Goal: Information Seeking & Learning: Learn about a topic

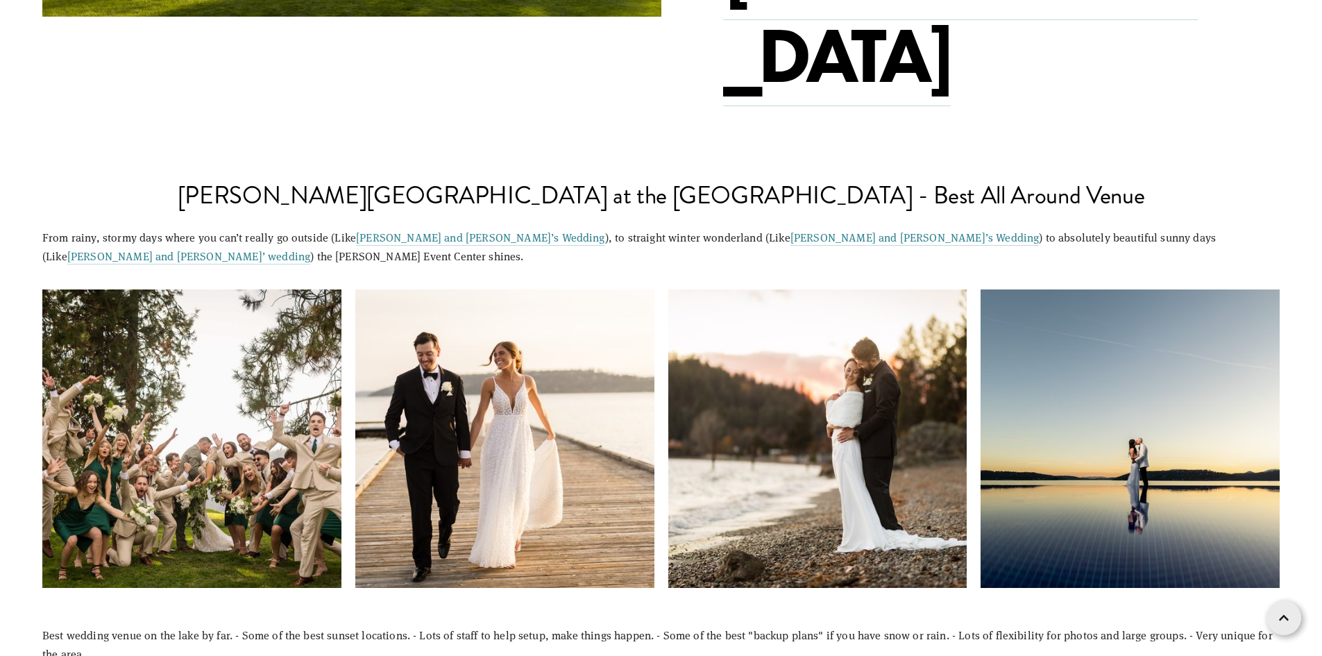
scroll to position [1319, 0]
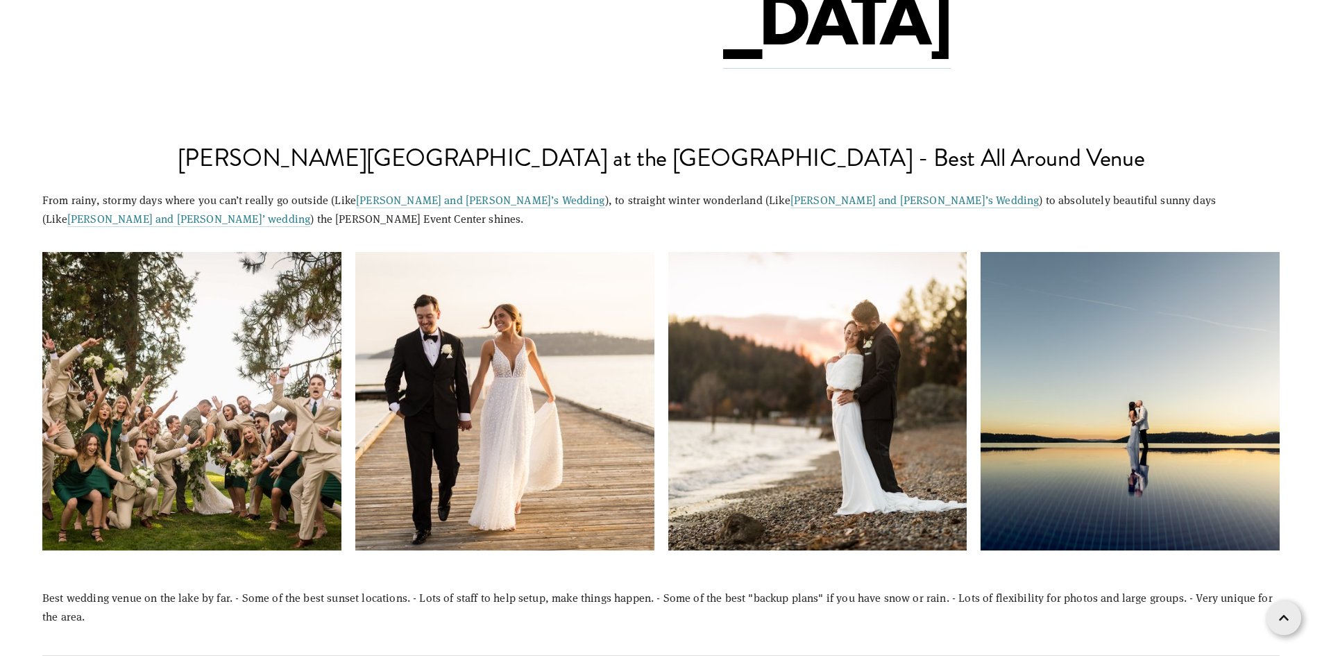
click at [1124, 317] on img at bounding box center [1131, 401] width 448 height 299
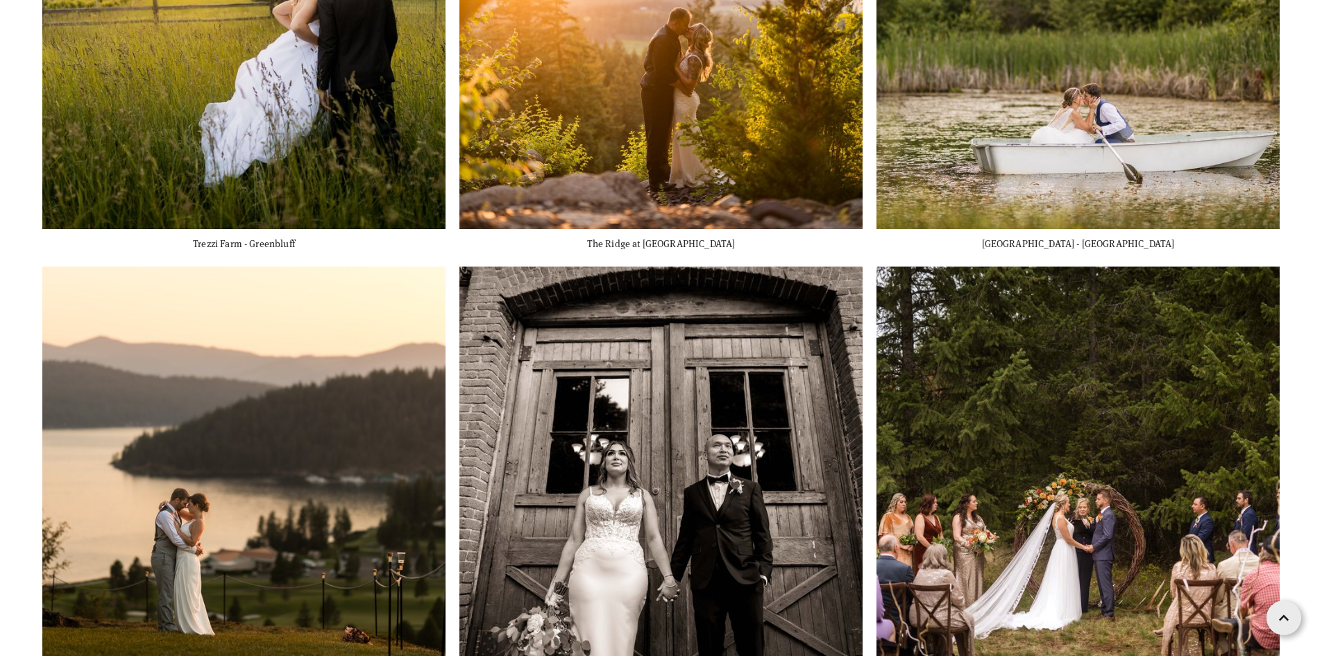
scroll to position [6178, 0]
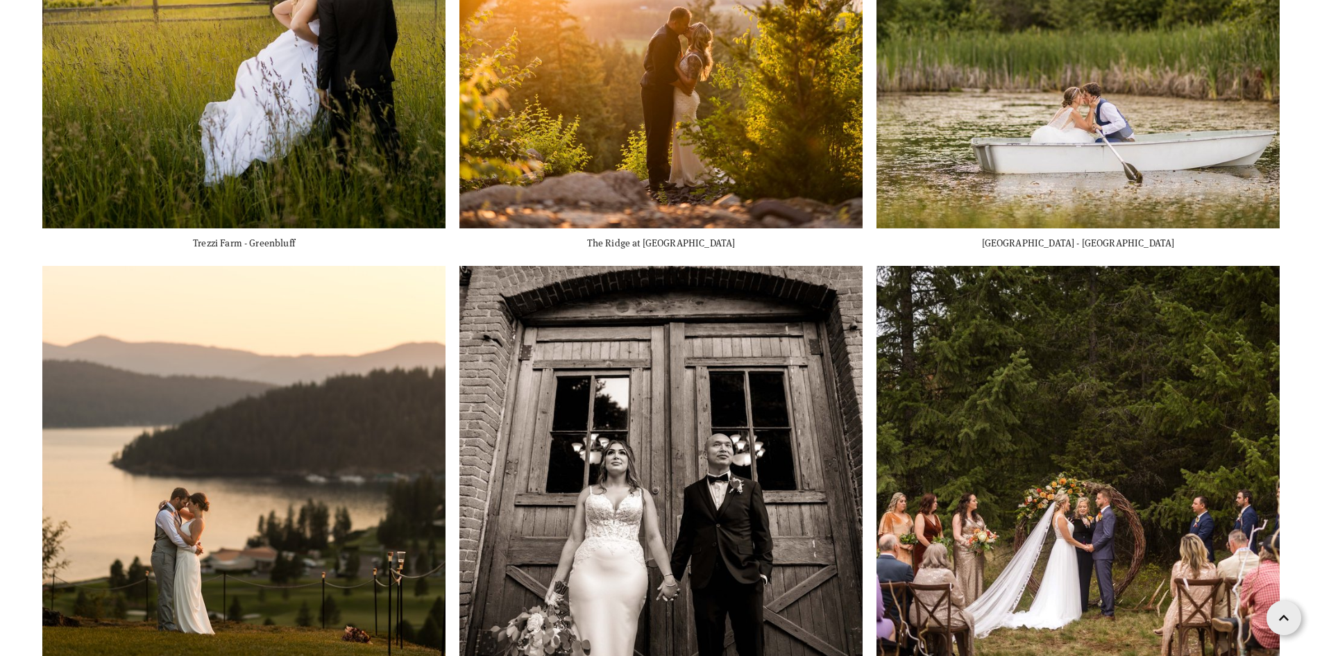
drag, startPoint x: 271, startPoint y: 273, endPoint x: 260, endPoint y: 235, distance: 39.6
click at [260, 266] on img at bounding box center [244, 467] width 605 height 403
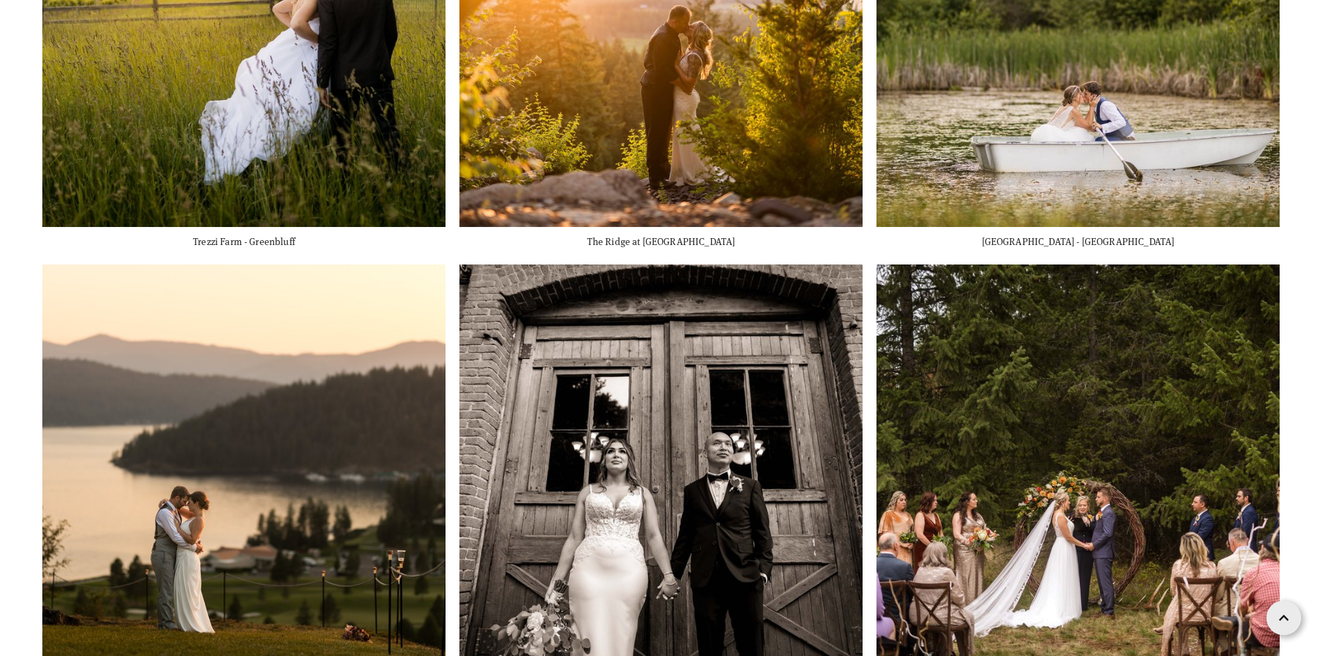
scroll to position [6393, 0]
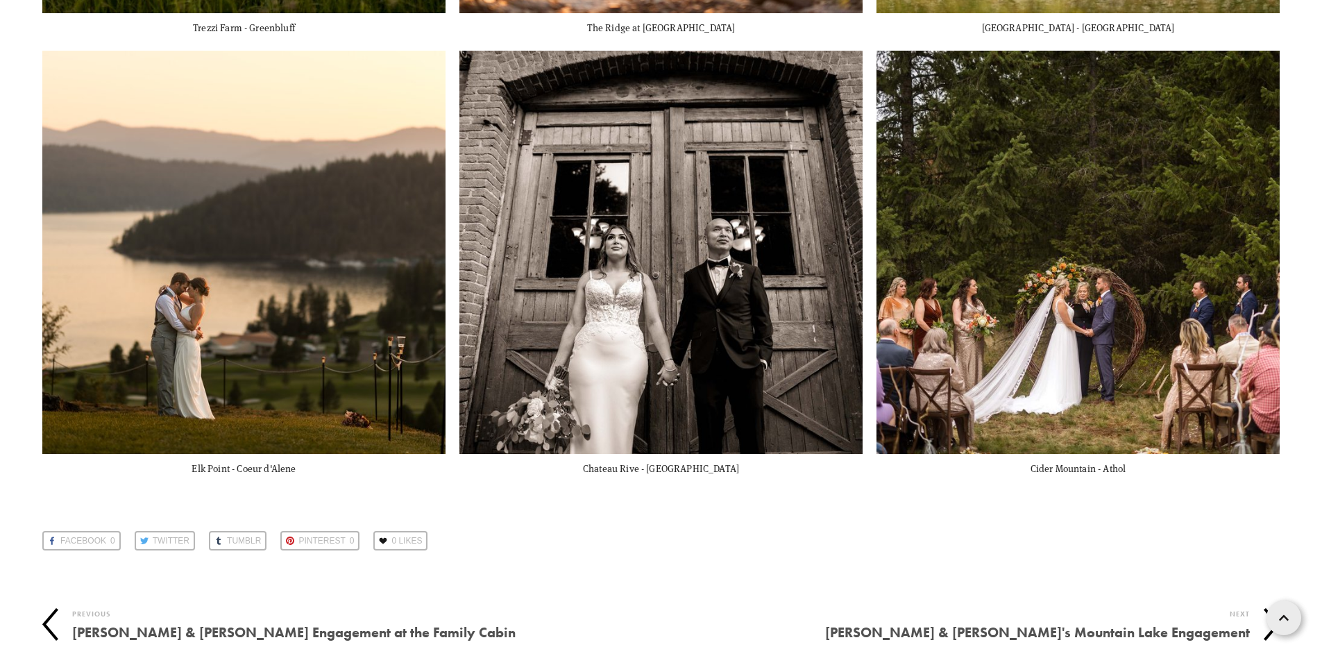
click at [1064, 622] on h4 "[PERSON_NAME] & [PERSON_NAME]'s Mountain Lake Engagement" at bounding box center [955, 632] width 589 height 21
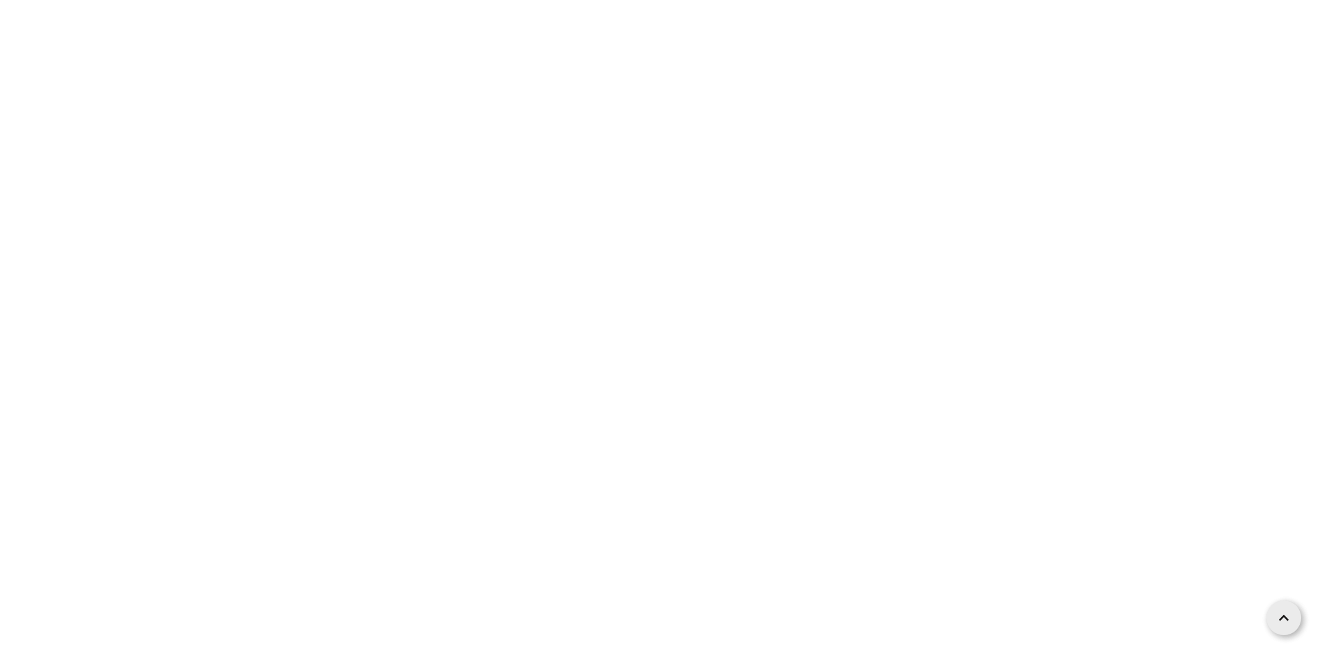
scroll to position [1596, 0]
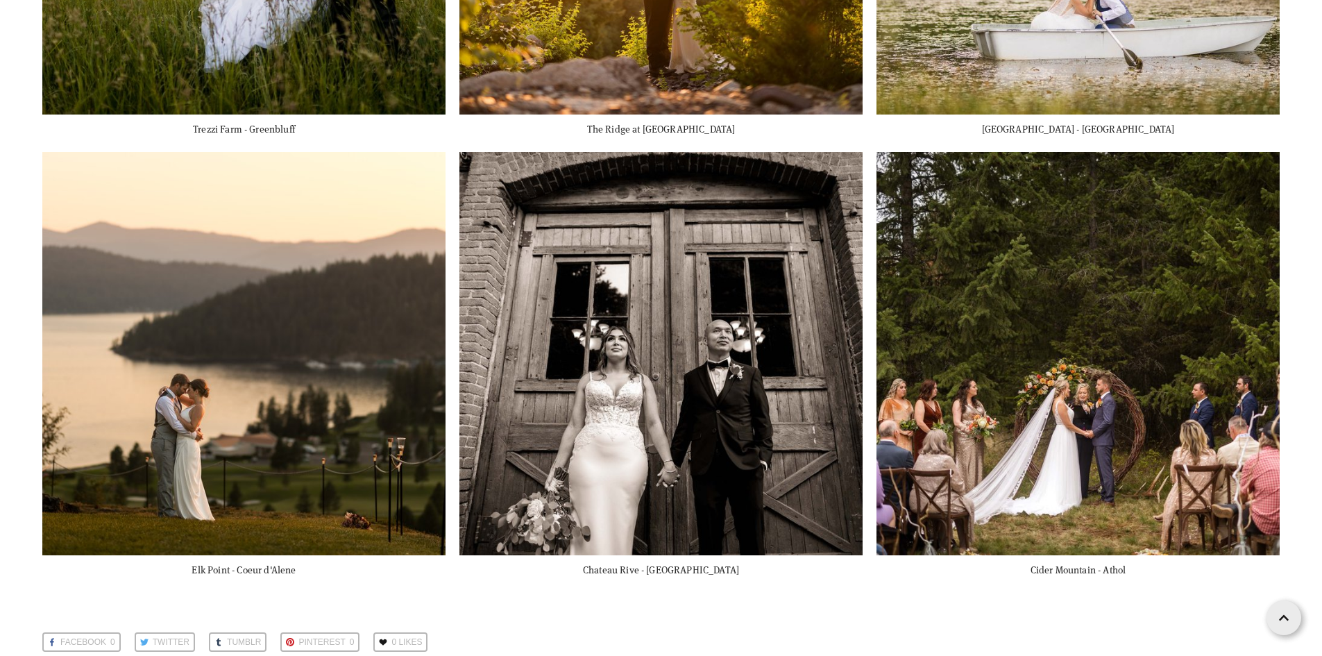
scroll to position [6393, 0]
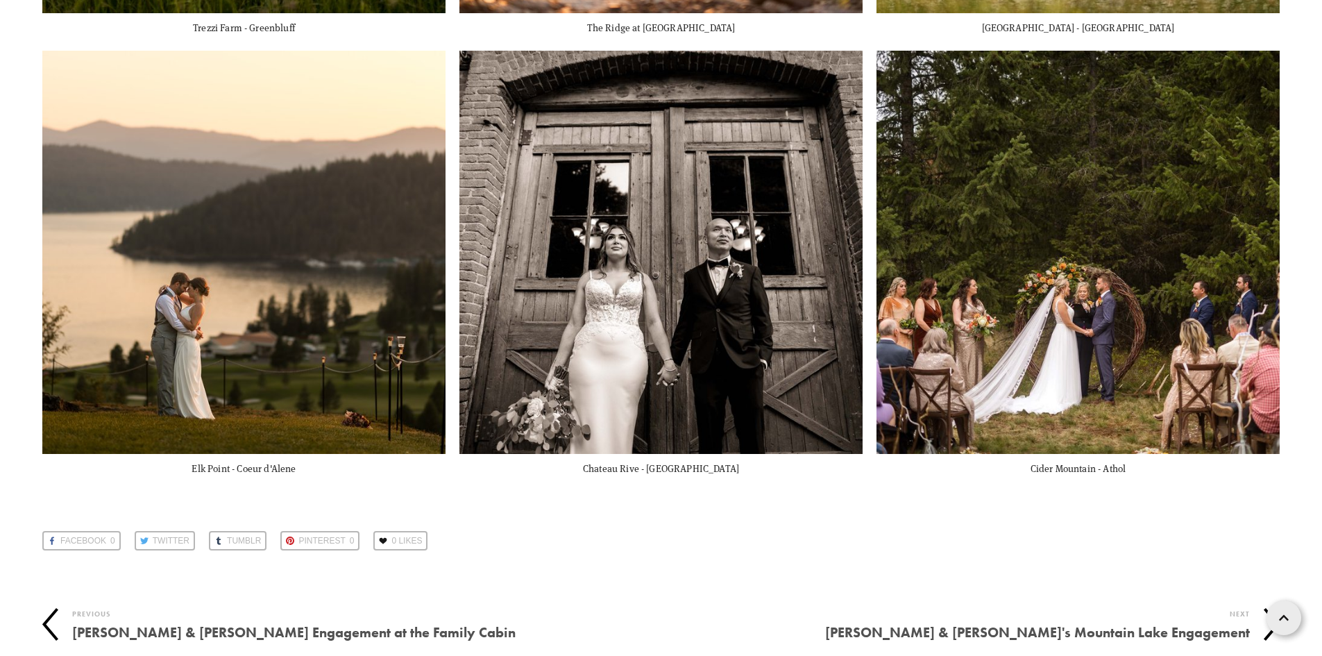
click at [146, 622] on h4 "[PERSON_NAME] & [PERSON_NAME] Engagement at the Family Cabin" at bounding box center [366, 632] width 589 height 21
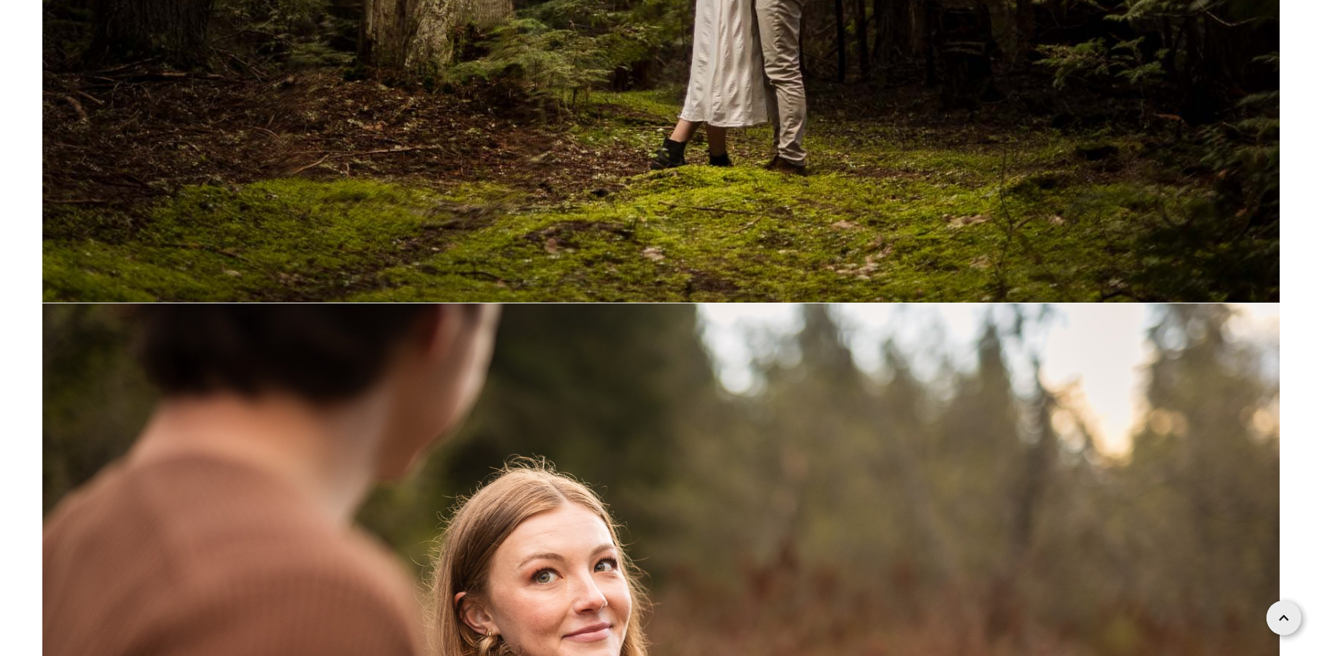
scroll to position [16495, 0]
